Goal: Information Seeking & Learning: Stay updated

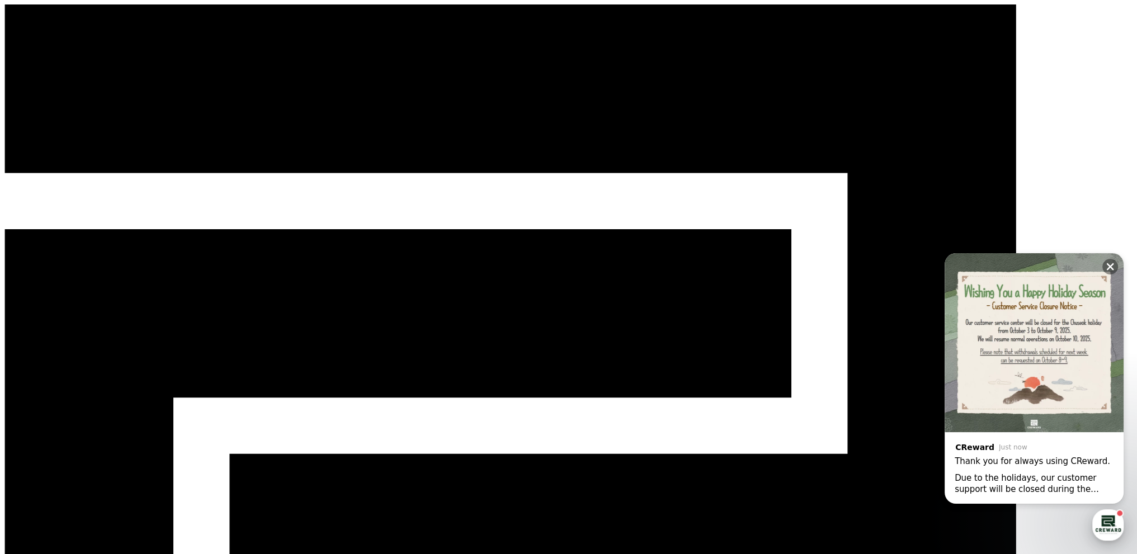
click at [1110, 525] on div "button" at bounding box center [1108, 525] width 31 height 31
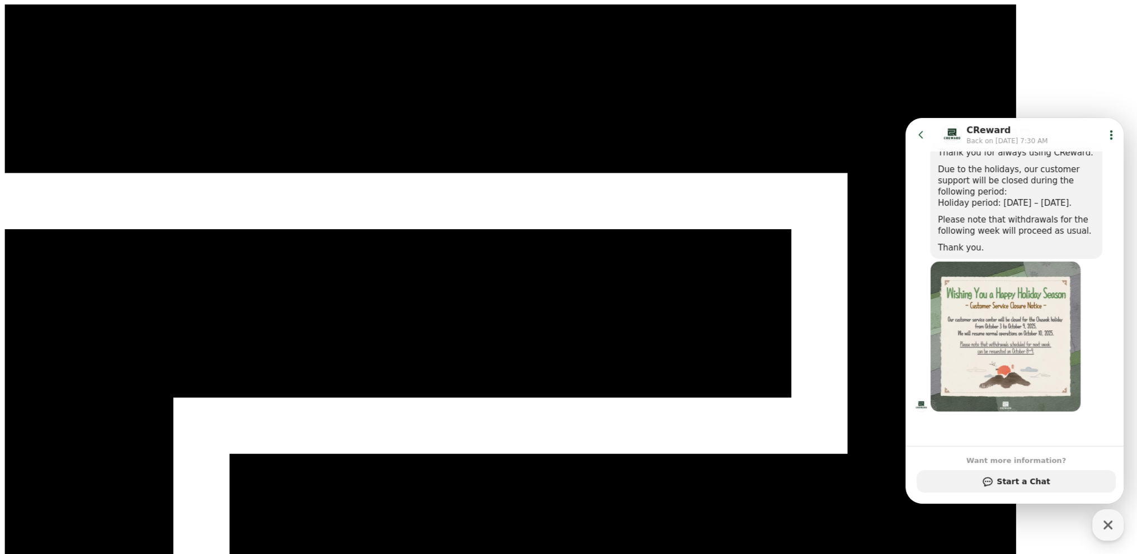
scroll to position [116, 0]
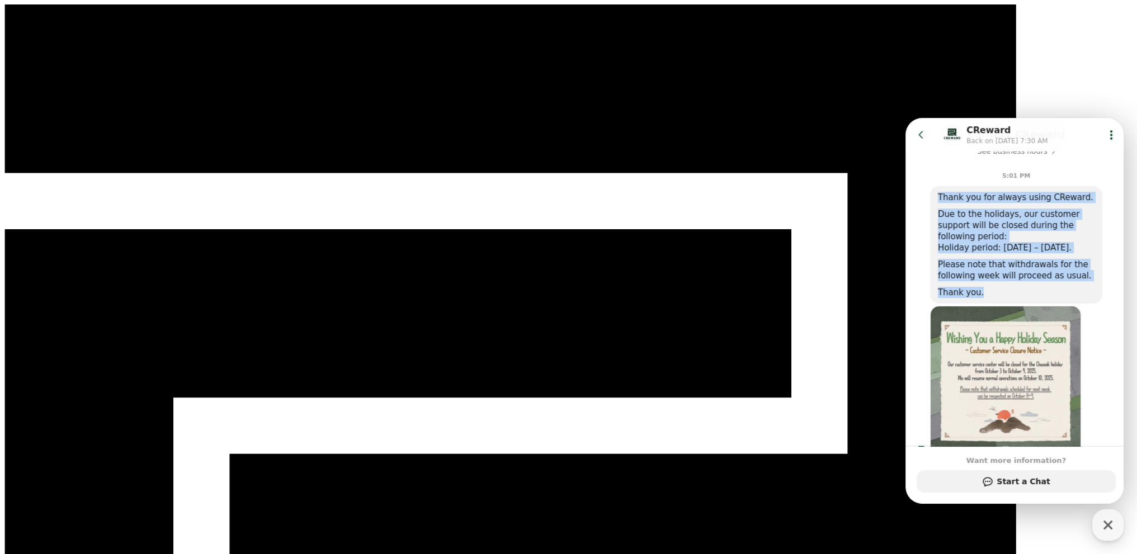
drag, startPoint x: 937, startPoint y: 196, endPoint x: 1113, endPoint y: 313, distance: 211.5
click at [1114, 304] on div "Thank you for always using CReward. Due to the holidays, our customer support w…" at bounding box center [1028, 244] width 197 height 117
copy div "Thank you for always using CReward. Due to the holidays, our customer support w…"
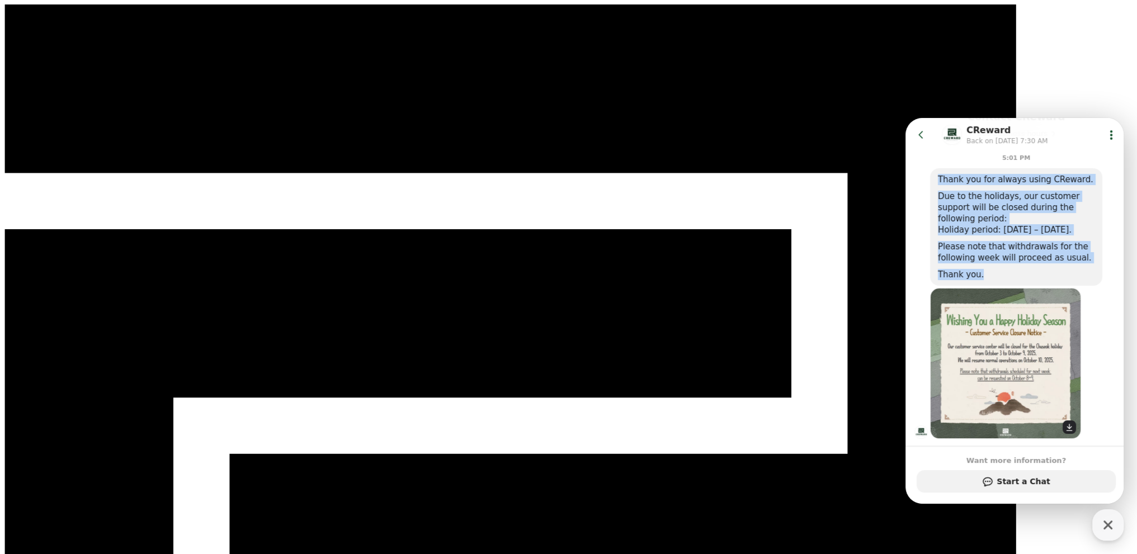
scroll to position [172, 0]
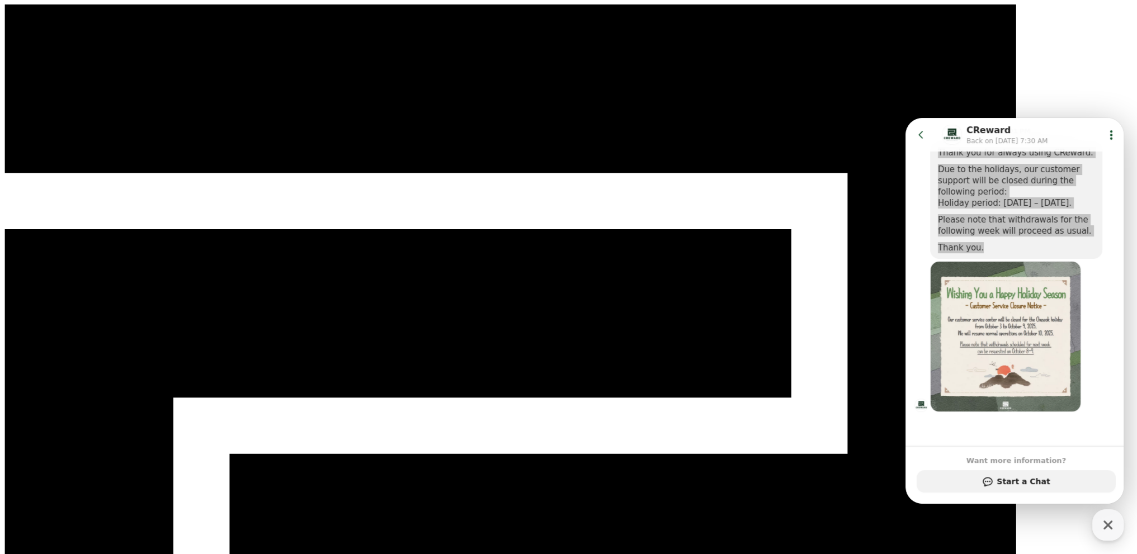
click at [1109, 528] on icon "button" at bounding box center [1108, 525] width 20 height 20
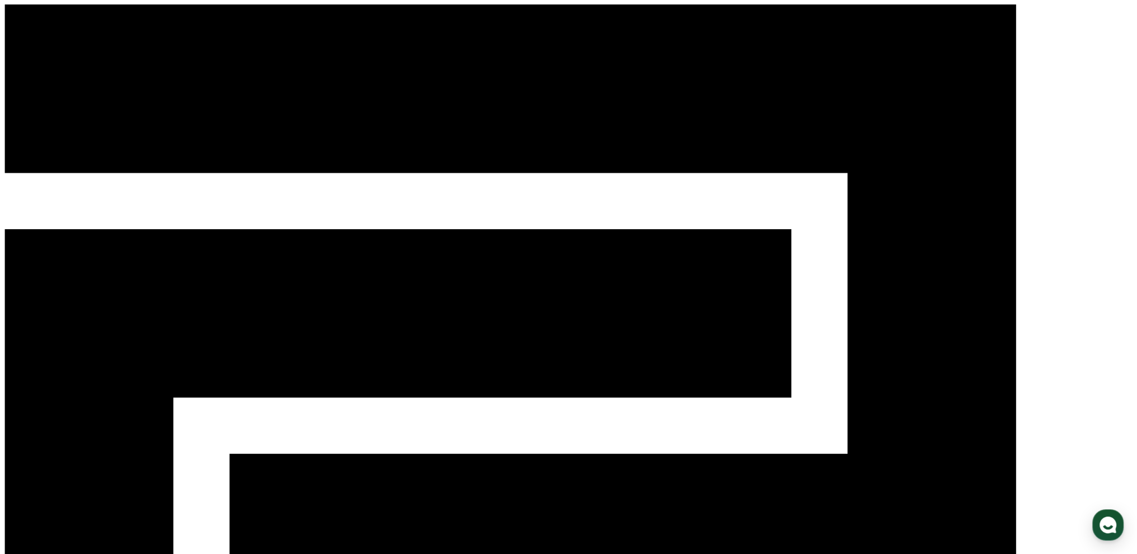
select select "**********"
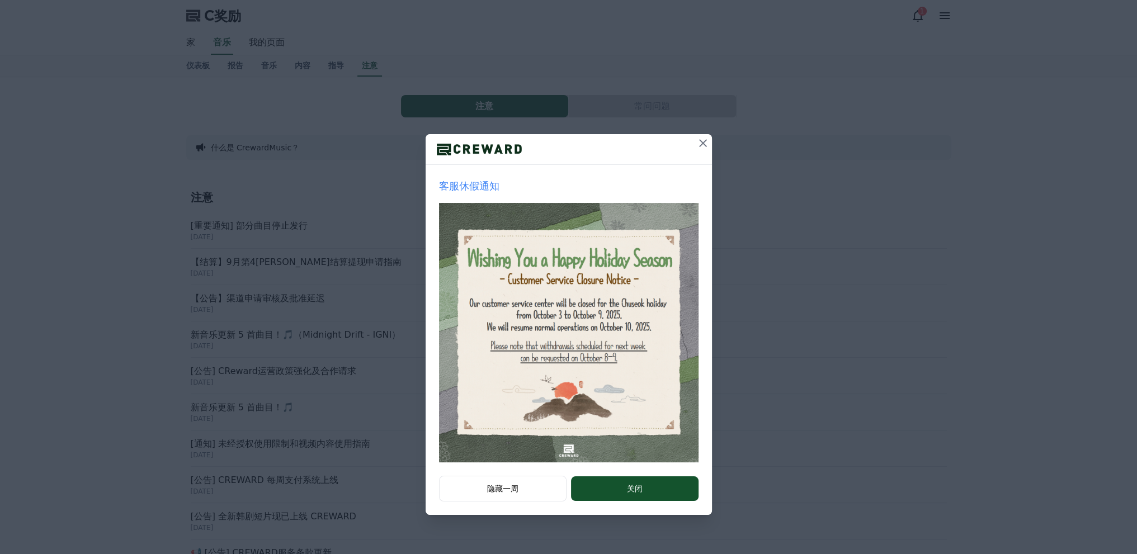
click at [705, 138] on icon at bounding box center [702, 143] width 13 height 13
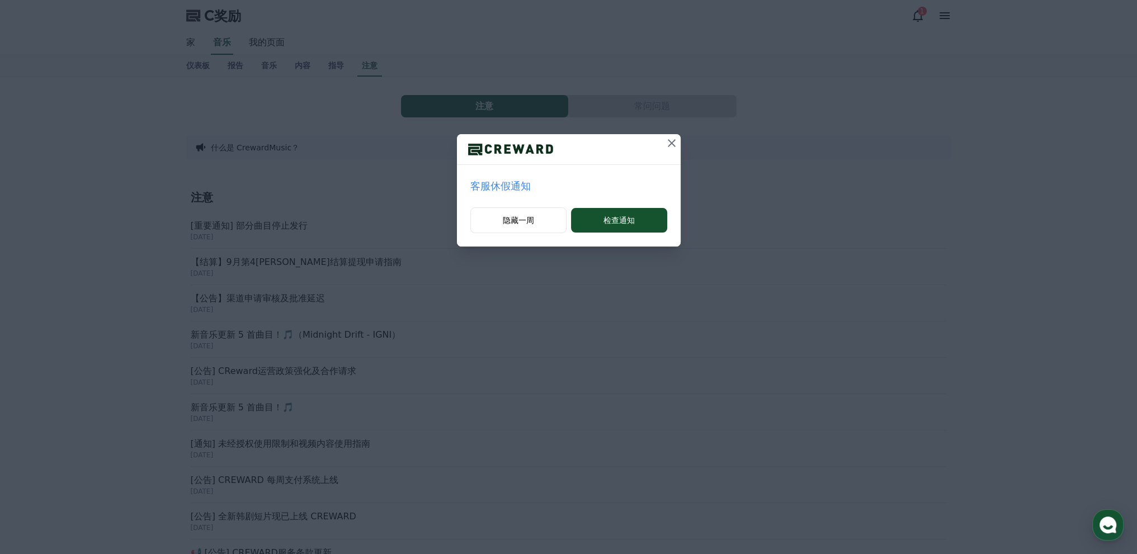
click at [674, 142] on icon at bounding box center [671, 143] width 13 height 13
click at [669, 147] on icon at bounding box center [671, 143] width 13 height 13
click at [669, 145] on icon at bounding box center [672, 143] width 8 height 8
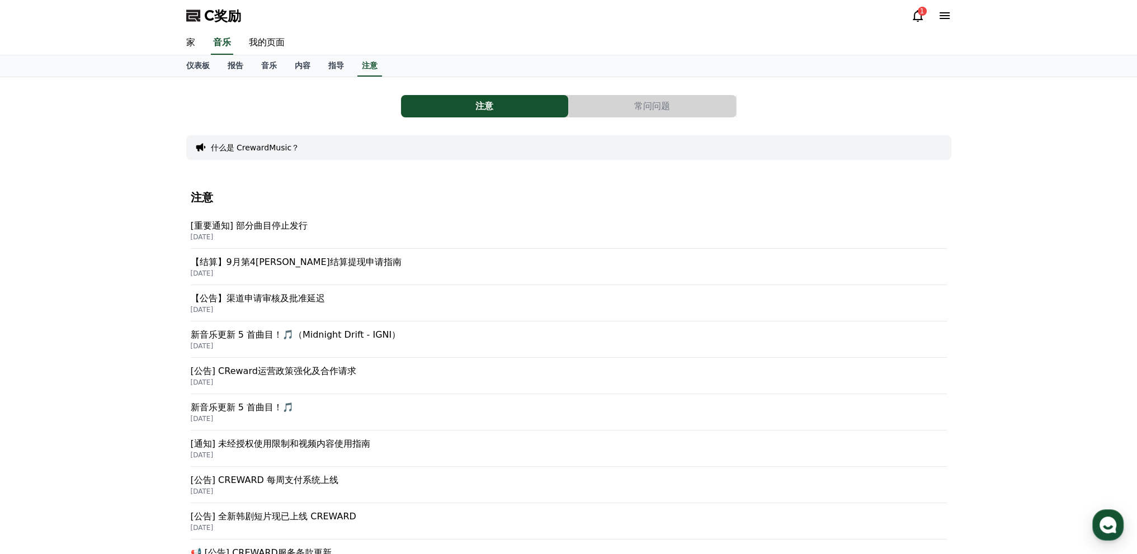
click at [669, 145] on div "什么是 CrewardMusic？" at bounding box center [568, 147] width 765 height 25
click at [298, 65] on font "内容" at bounding box center [303, 65] width 16 height 9
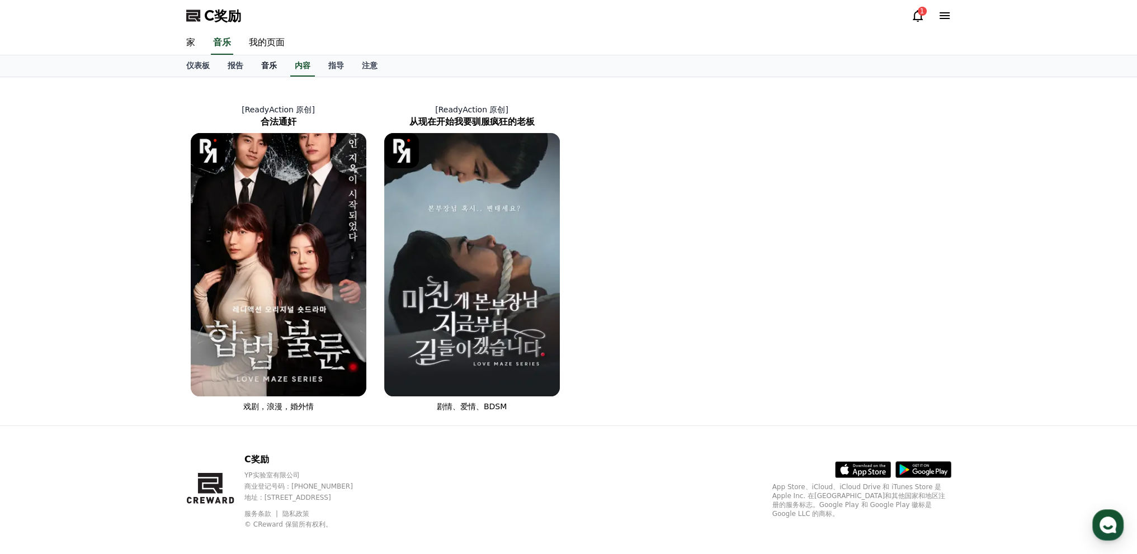
click at [263, 68] on font "音乐" at bounding box center [269, 65] width 16 height 9
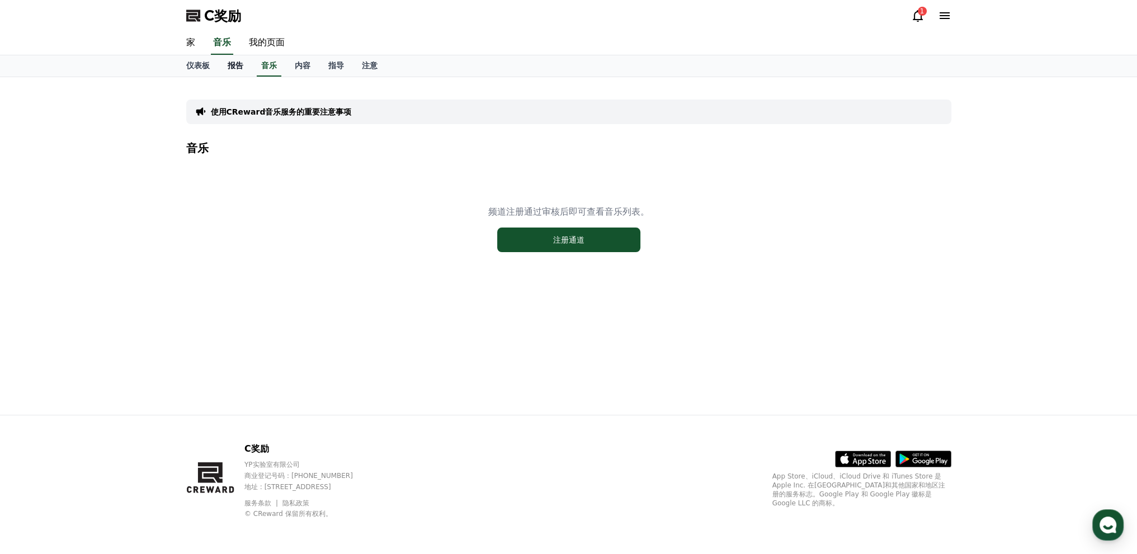
click at [238, 63] on font "报告" at bounding box center [236, 65] width 16 height 9
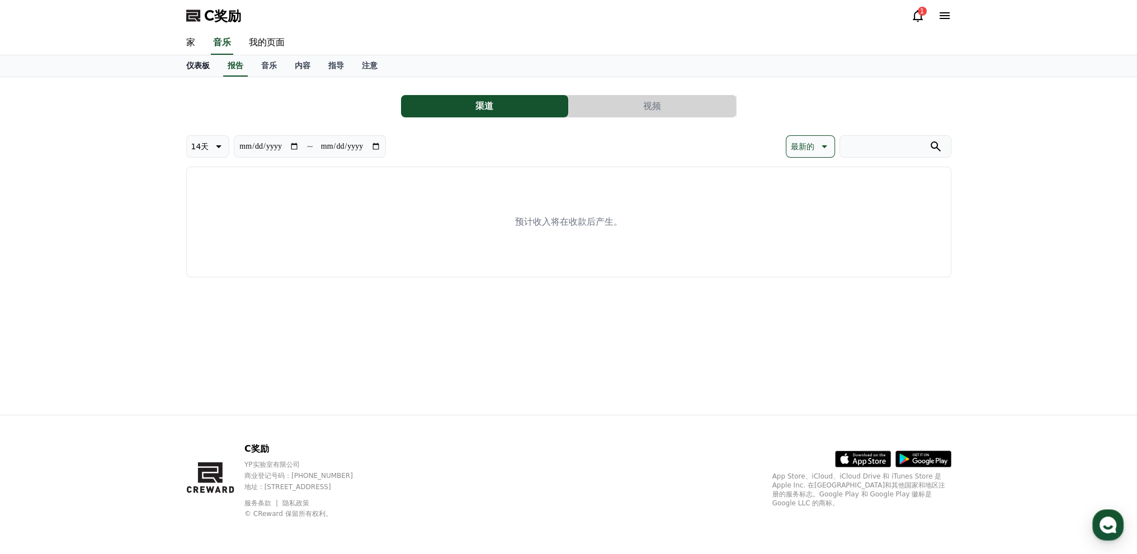
click at [203, 67] on font "仪表板" at bounding box center [197, 65] width 23 height 9
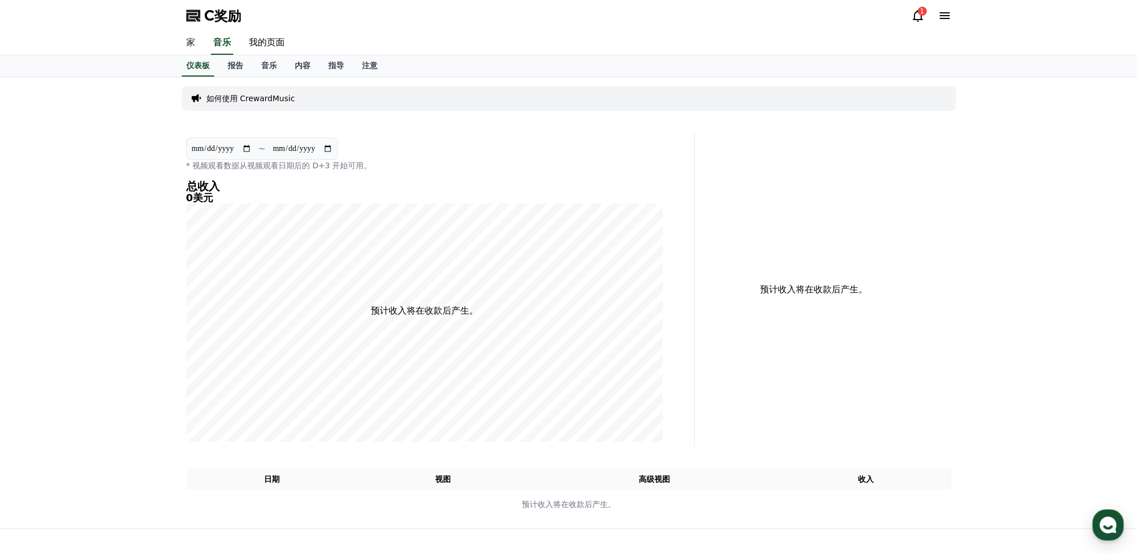
click at [196, 40] on link "家" at bounding box center [190, 42] width 27 height 23
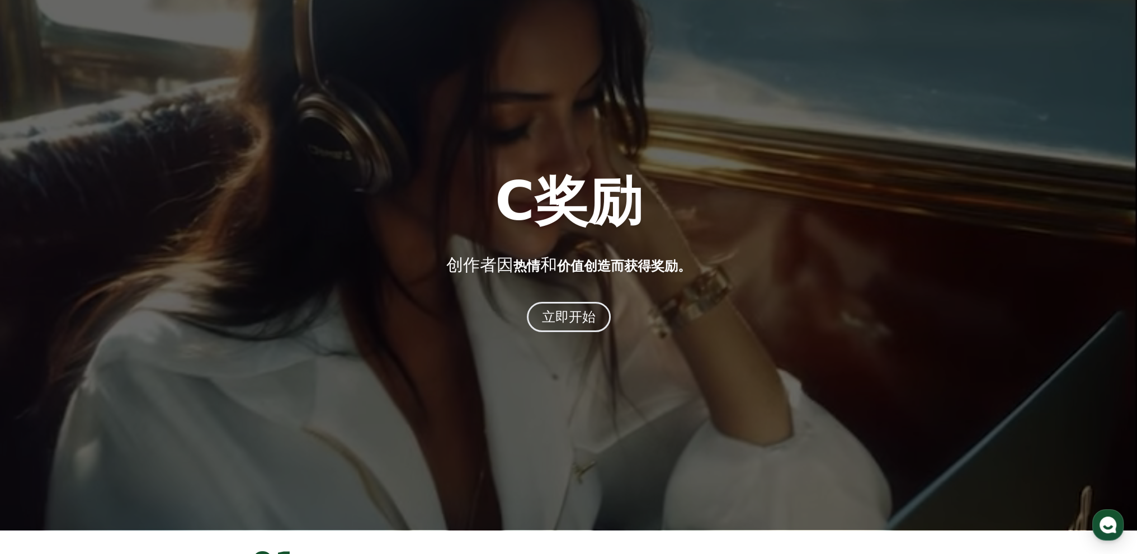
scroll to position [27, 0]
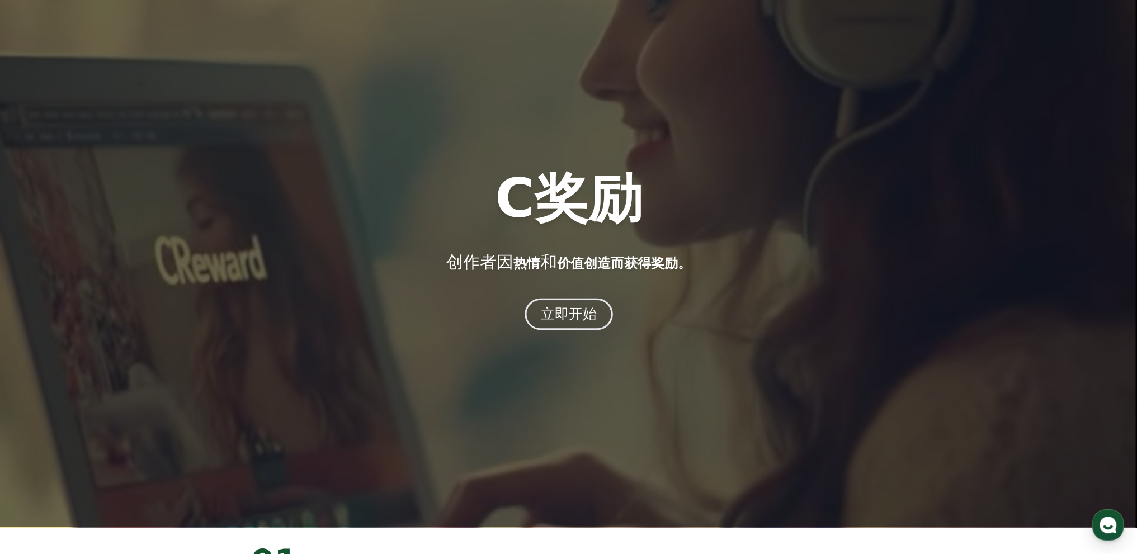
click at [568, 313] on font "立即开始" at bounding box center [568, 314] width 57 height 16
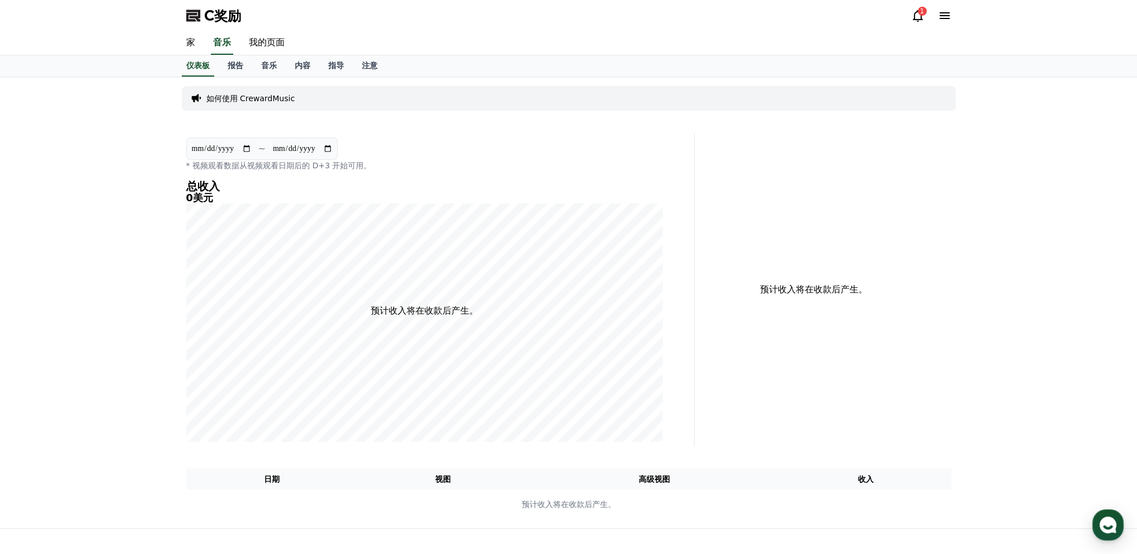
click at [945, 19] on icon at bounding box center [944, 15] width 13 height 13
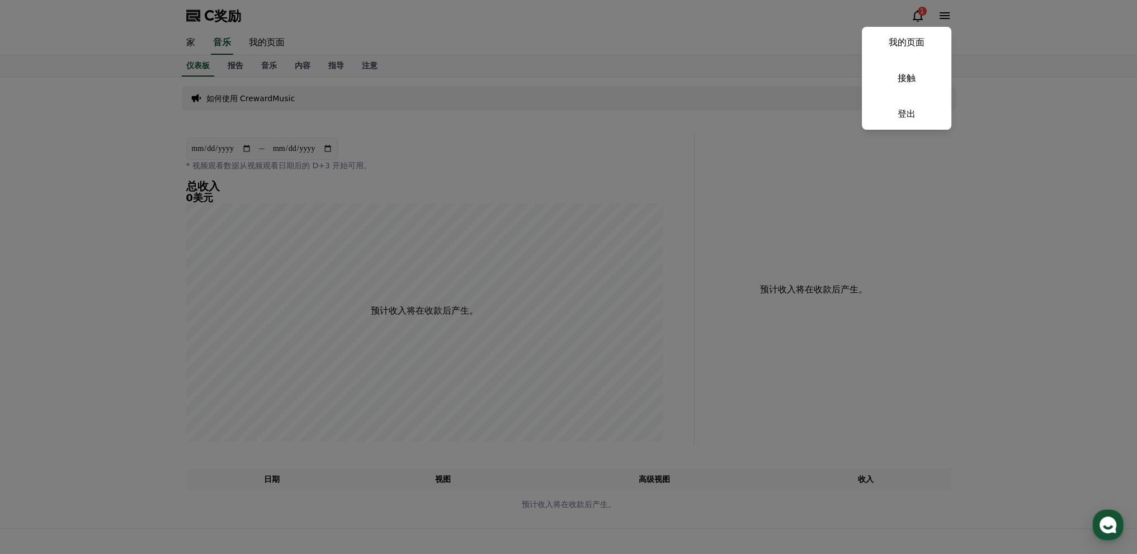
click at [566, 142] on button "关闭" at bounding box center [568, 277] width 1137 height 554
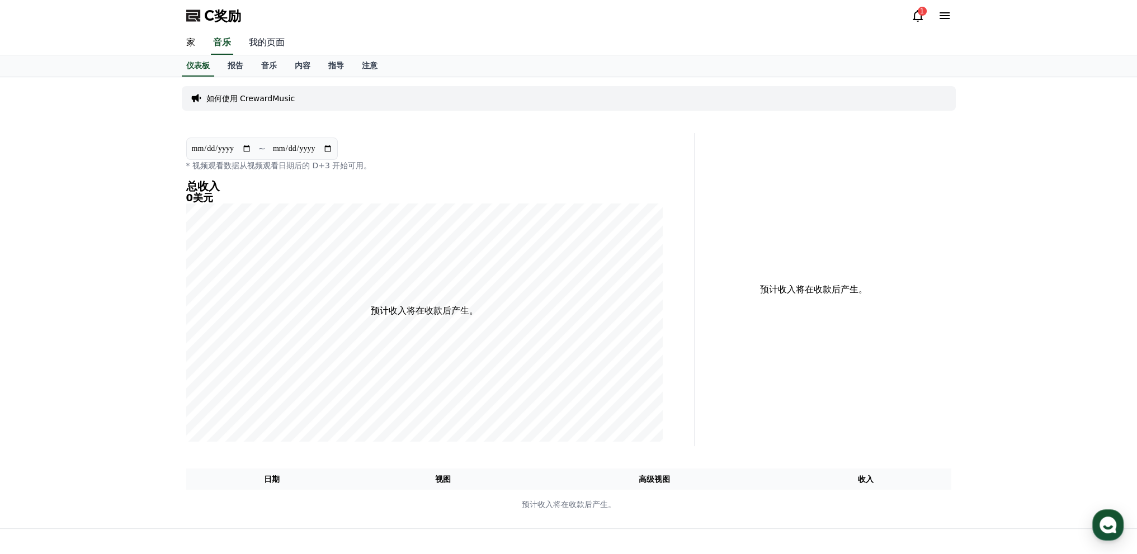
click at [275, 39] on font "我的页面" at bounding box center [267, 42] width 36 height 11
select select "**********"
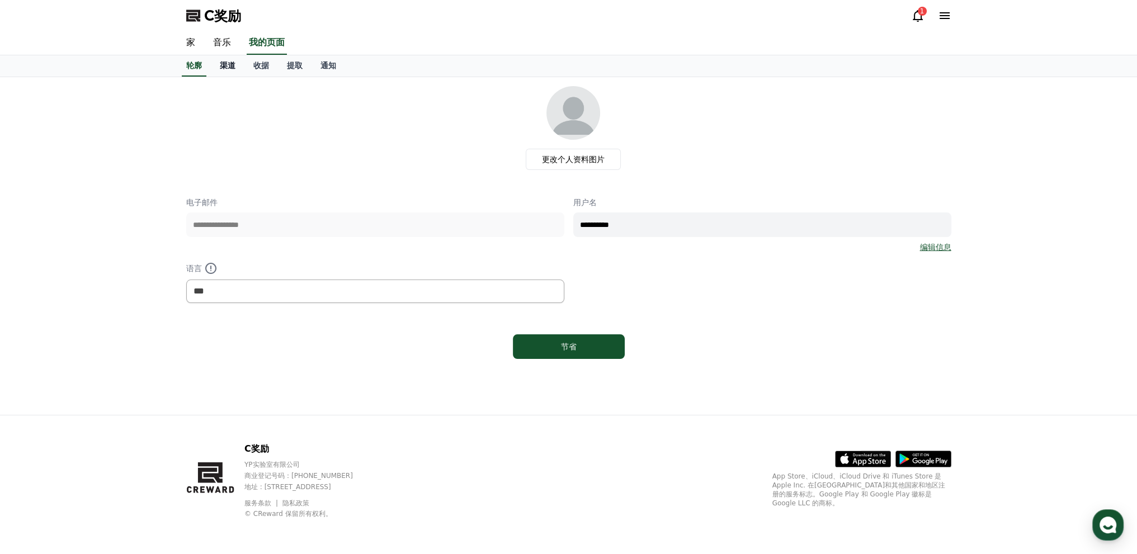
click at [230, 70] on link "渠道" at bounding box center [228, 65] width 34 height 21
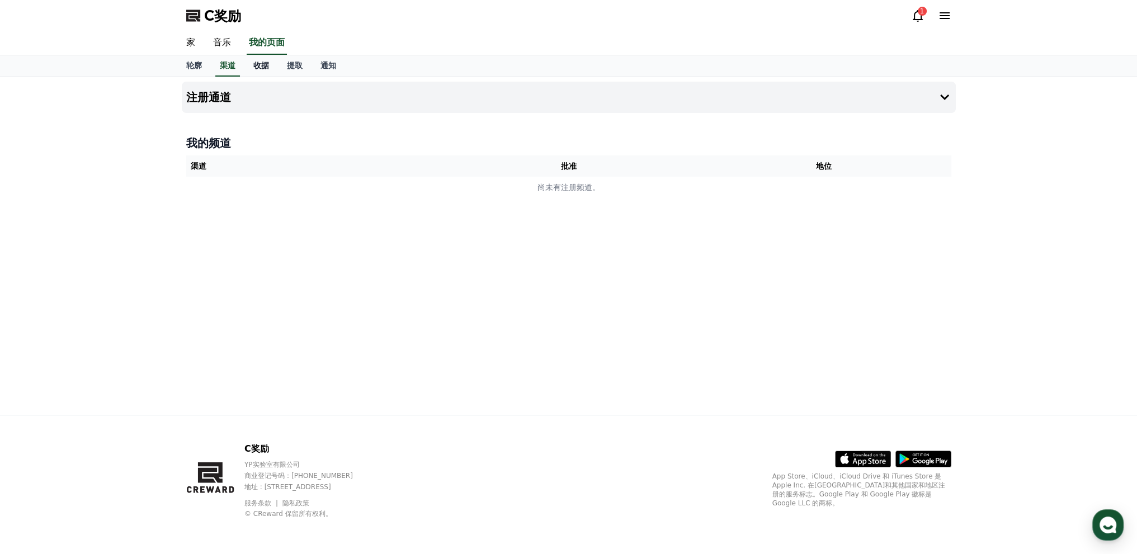
click at [263, 67] on font "收据" at bounding box center [261, 65] width 16 height 9
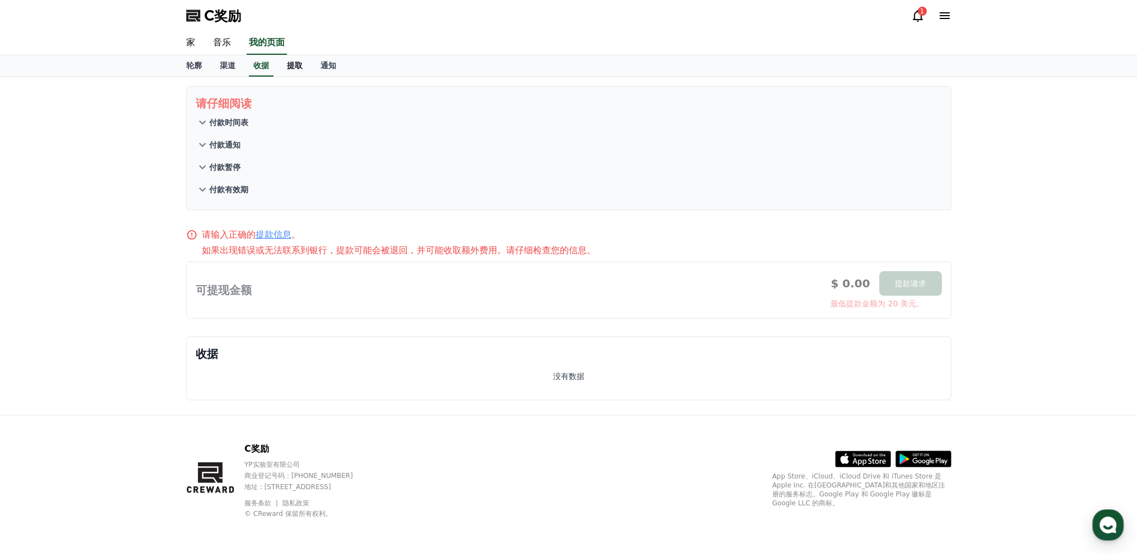
click at [295, 65] on font "提取" at bounding box center [295, 65] width 16 height 9
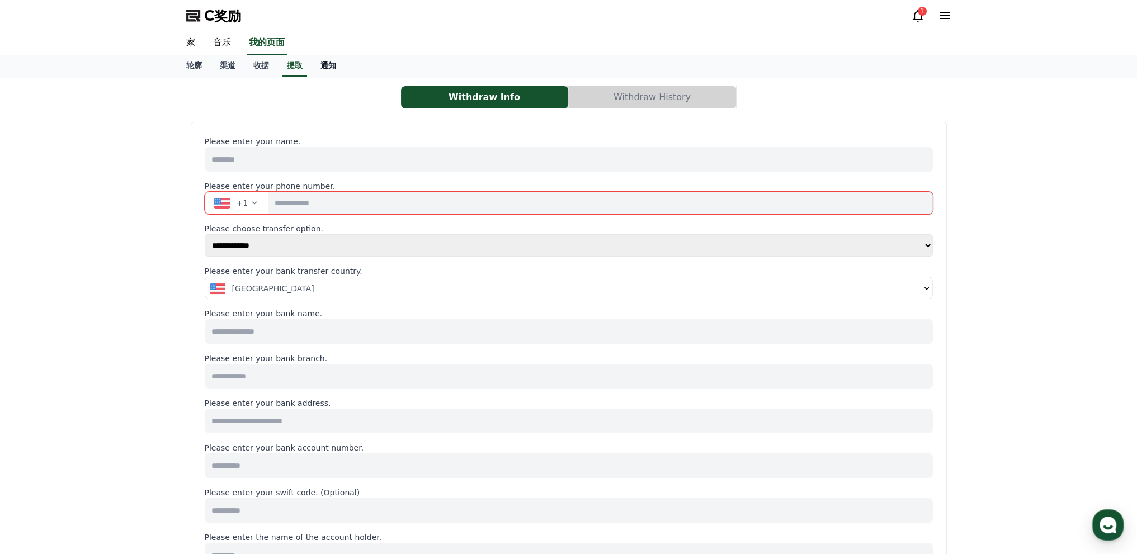
select select
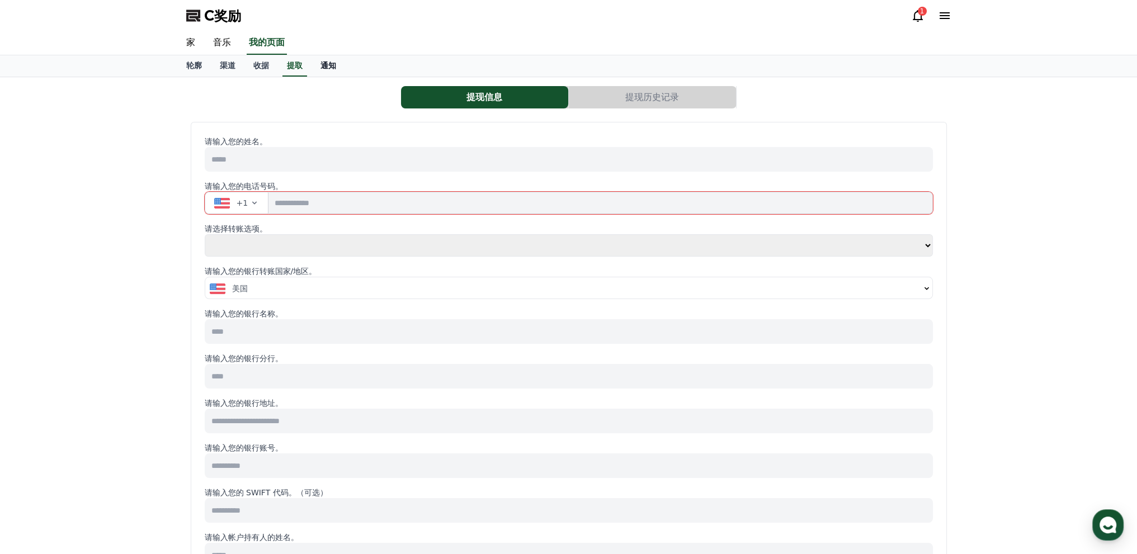
click at [343, 70] on link "通知" at bounding box center [329, 65] width 34 height 21
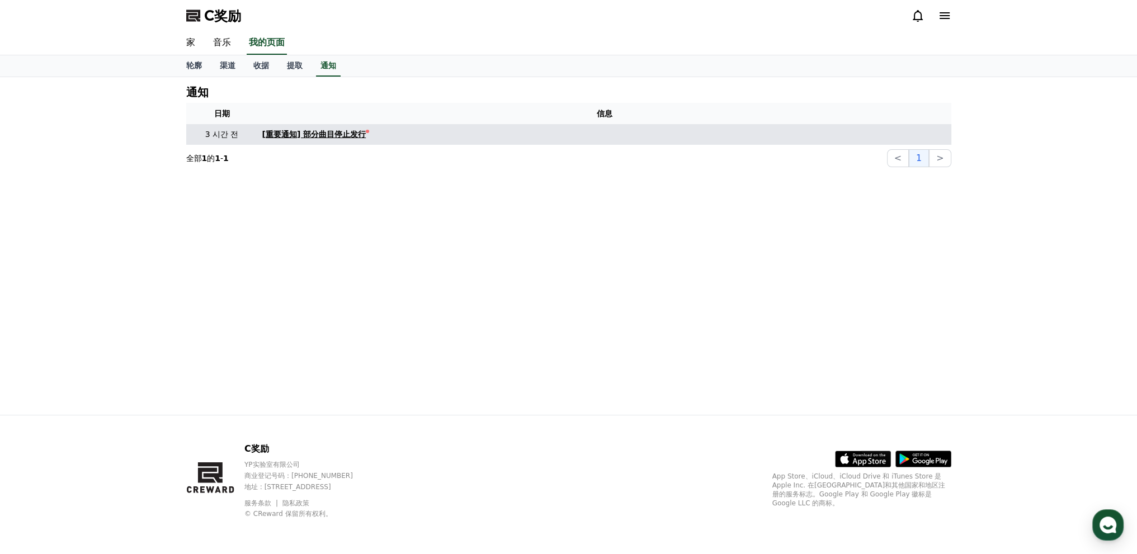
click at [356, 138] on font "[重要通知] 部分曲目停止发行" at bounding box center [314, 134] width 104 height 9
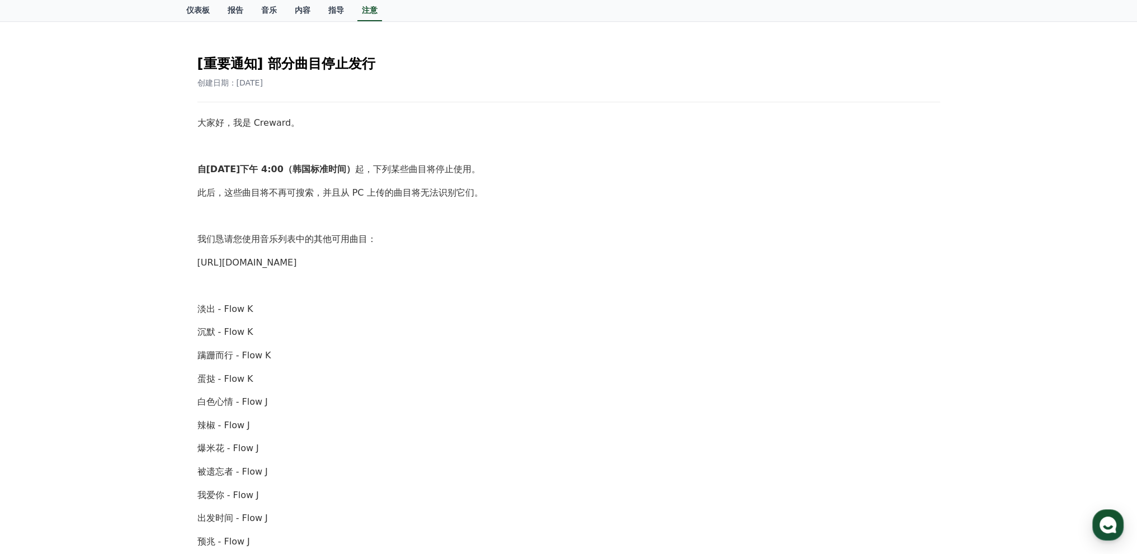
scroll to position [100, 0]
drag, startPoint x: 195, startPoint y: 261, endPoint x: 388, endPoint y: 270, distance: 193.8
click at [390, 268] on div "[重要通知] 部分曲目停止发行 创建日期：[DATE] 大家好，我是 Creward。 自[DATE]下午 4:00（韩国标准时间） 起 ，下列某些曲目将停止…" at bounding box center [568, 501] width 747 height 914
copy font "[URL][DOMAIN_NAME]"
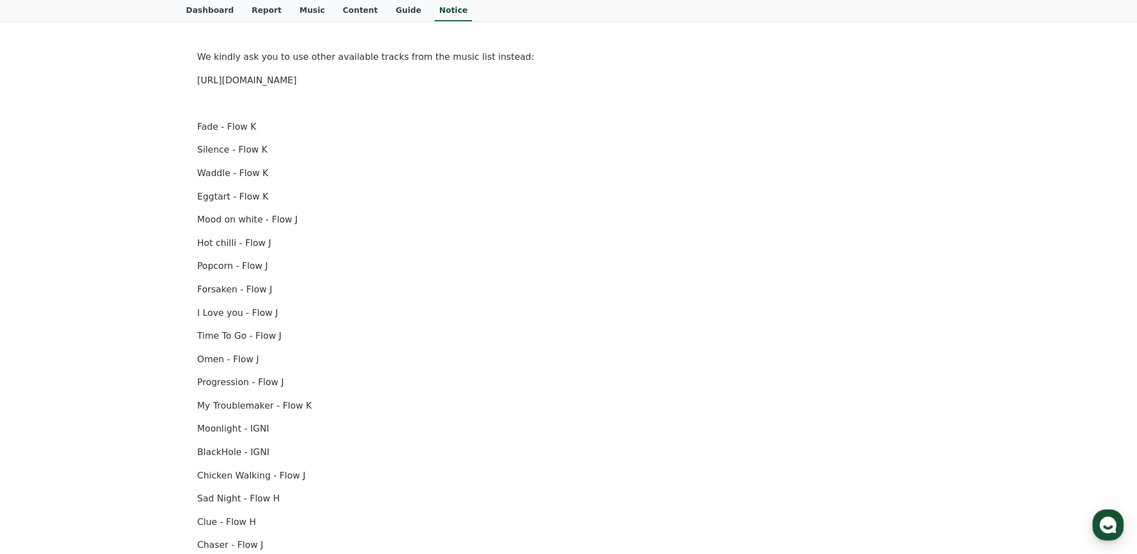
scroll to position [268, 0]
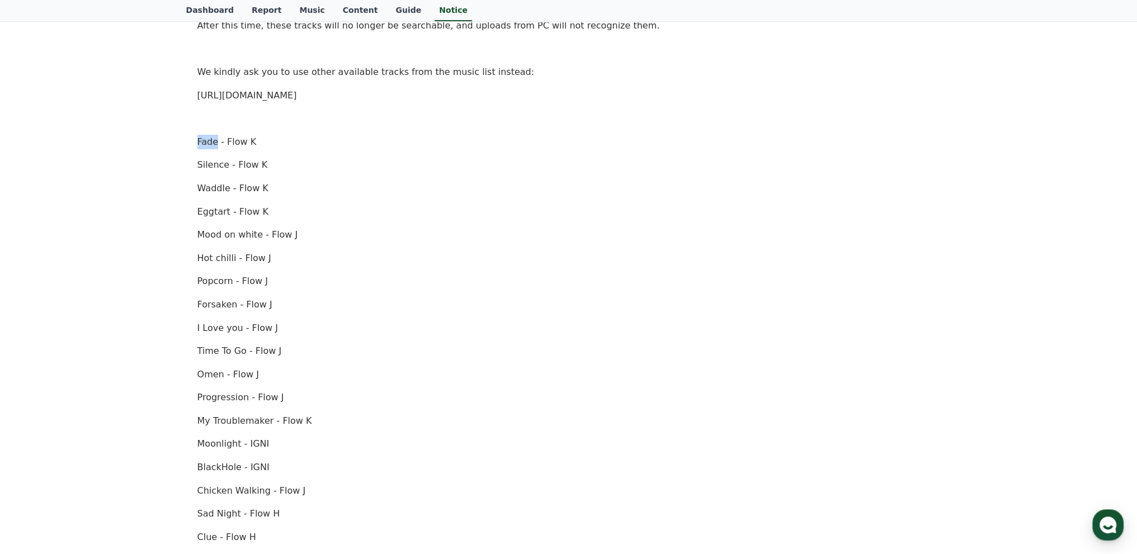
drag, startPoint x: 198, startPoint y: 137, endPoint x: 218, endPoint y: 137, distance: 19.6
click at [218, 137] on p "Fade - Flow K" at bounding box center [568, 142] width 743 height 15
copy p "Fade"
drag, startPoint x: 199, startPoint y: 166, endPoint x: 226, endPoint y: 167, distance: 26.9
click at [226, 167] on p "Silence - Flow K" at bounding box center [568, 165] width 743 height 15
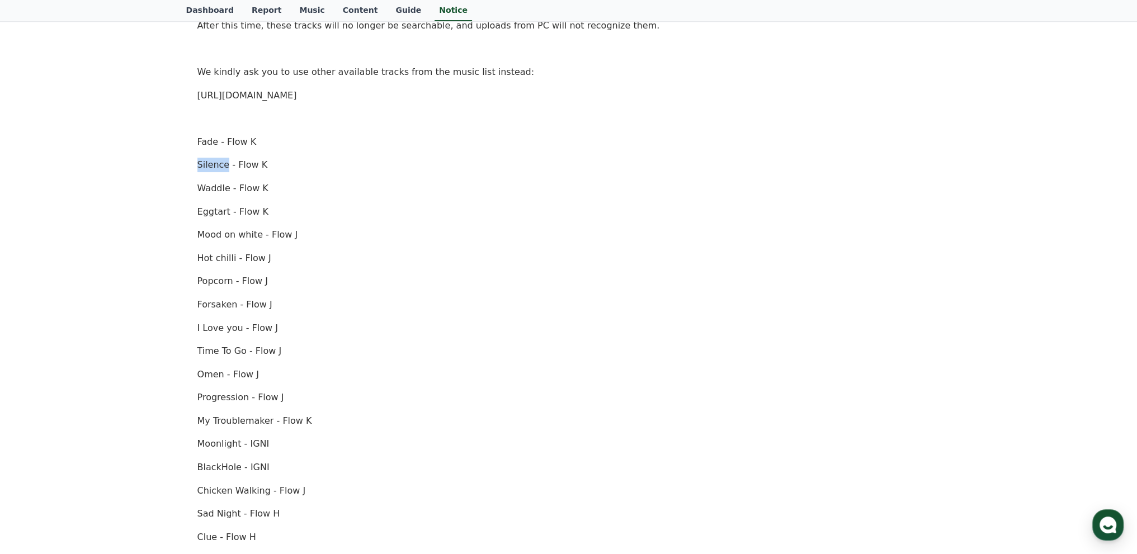
copy p "Silence"
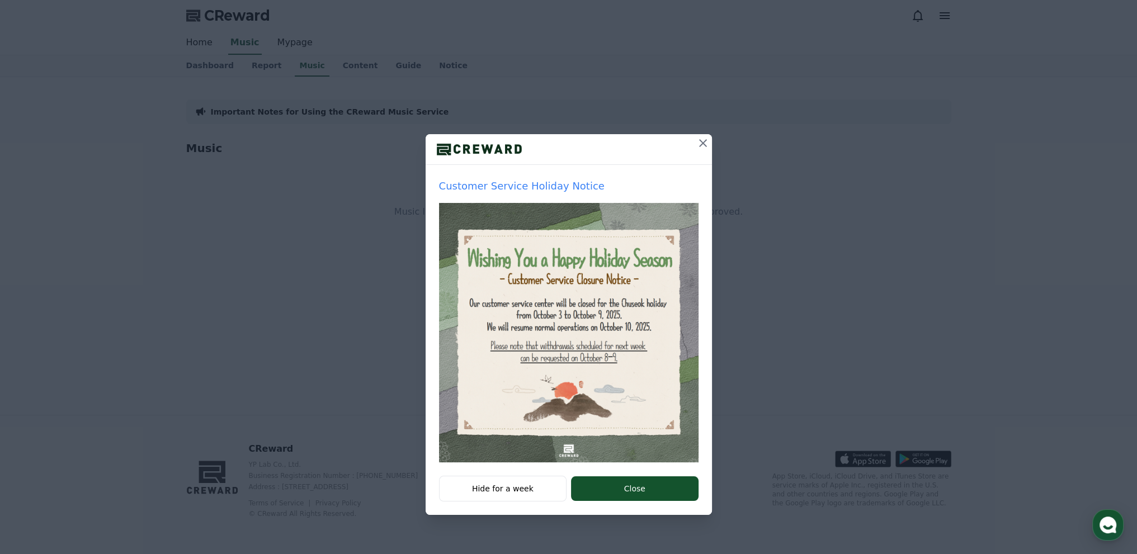
click at [700, 144] on icon at bounding box center [702, 143] width 13 height 13
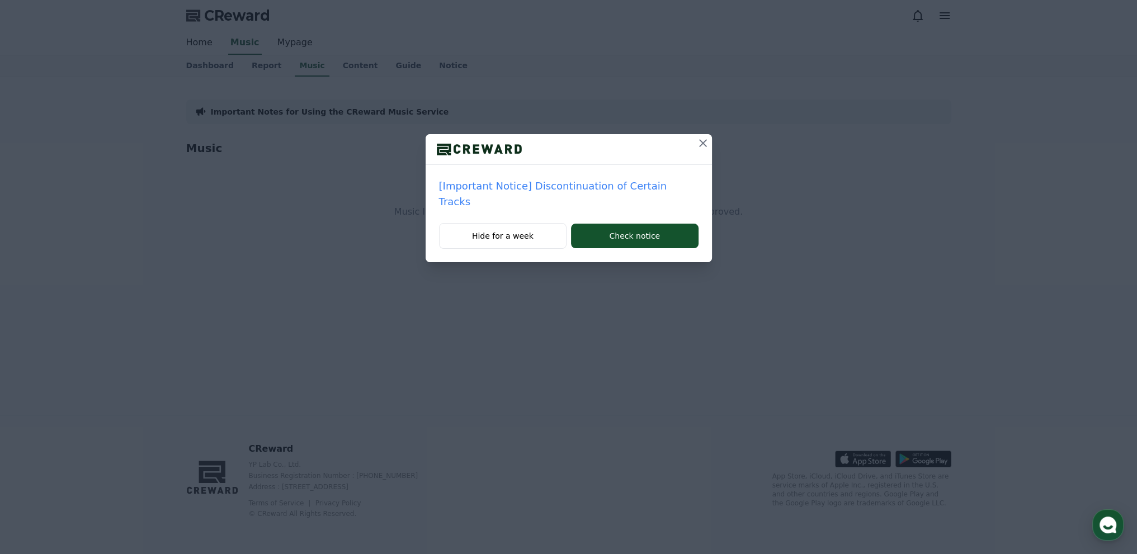
click at [700, 144] on icon at bounding box center [703, 143] width 8 height 8
click at [701, 143] on icon at bounding box center [702, 143] width 13 height 13
